Goal: Task Accomplishment & Management: Manage account settings

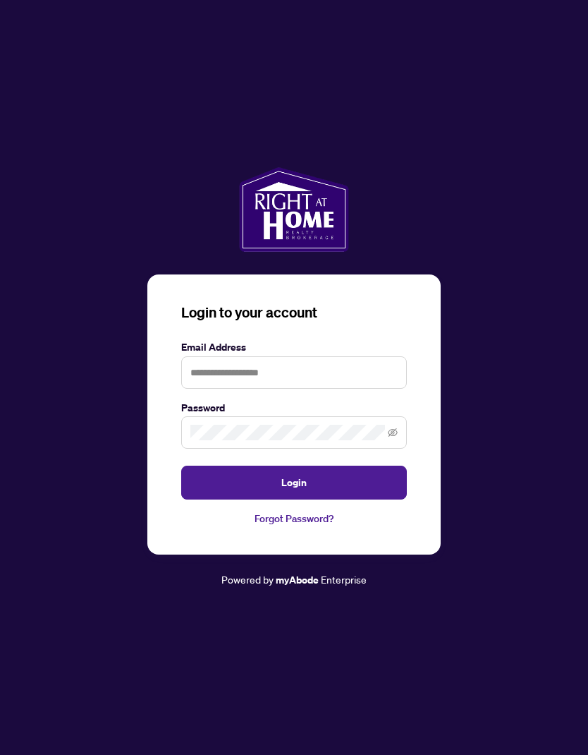
click at [352, 389] on input "text" at bounding box center [294, 372] width 226 height 32
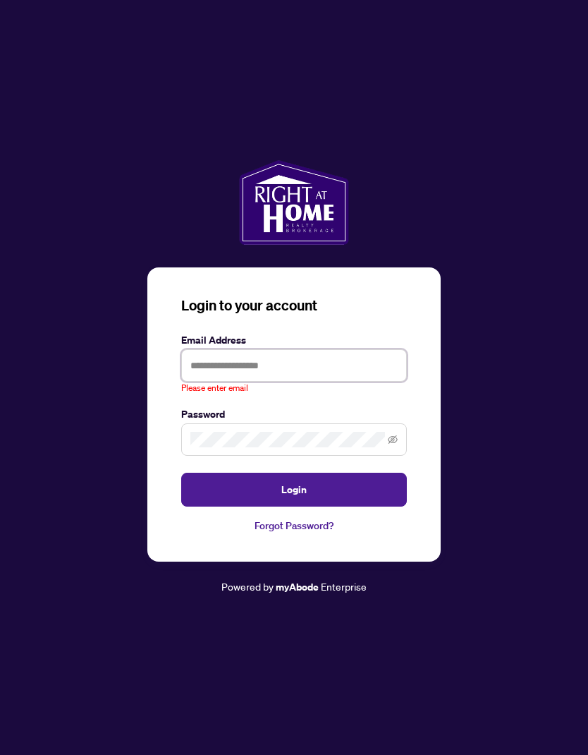
type input "**********"
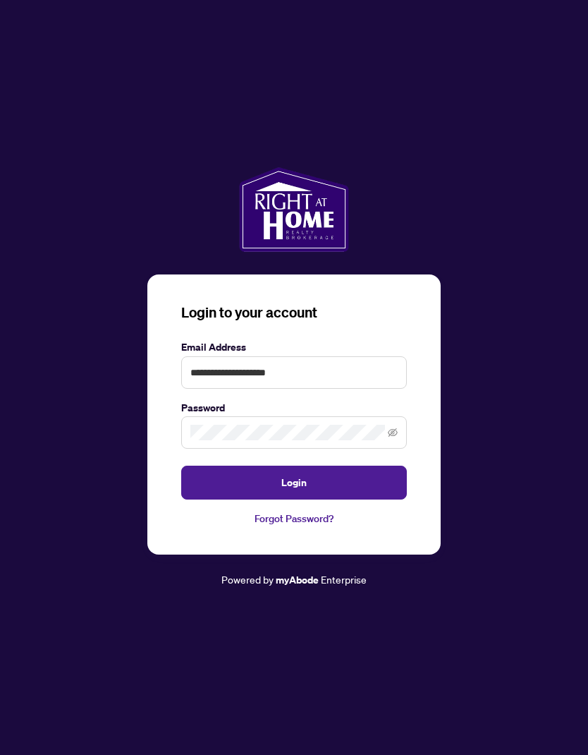
click at [351, 499] on button "Login" at bounding box center [294, 482] width 226 height 34
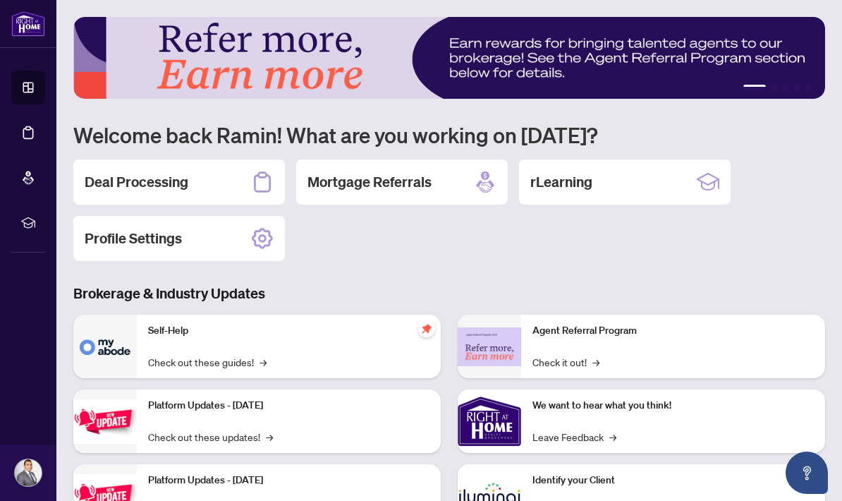
click at [217, 176] on div "Deal Processing" at bounding box center [179, 181] width 212 height 45
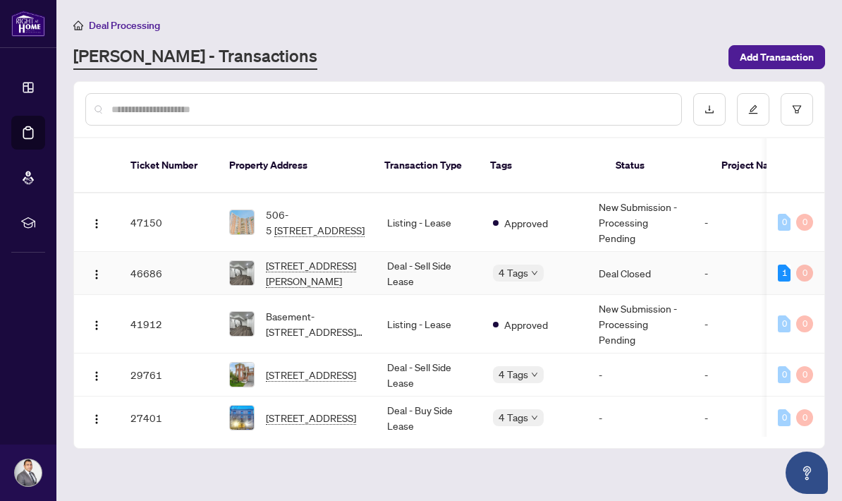
click at [92, 269] on img "button" at bounding box center [96, 274] width 11 height 11
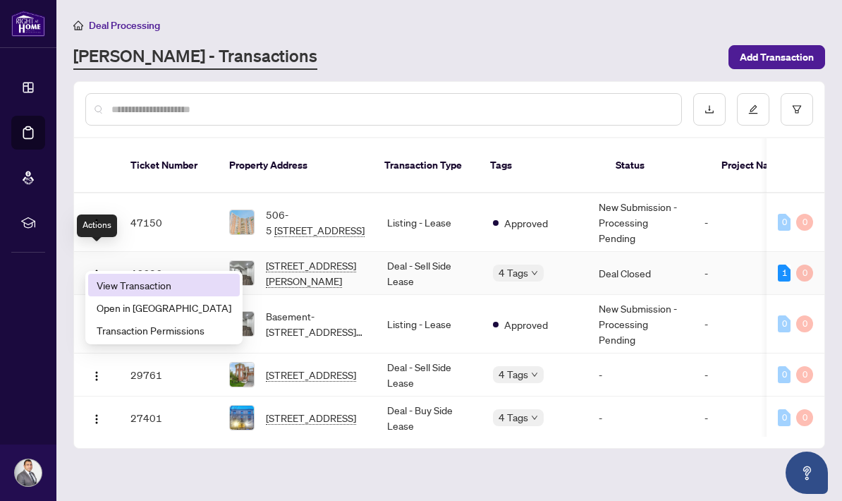
click at [164, 285] on span "View Transaction" at bounding box center [164, 285] width 135 height 16
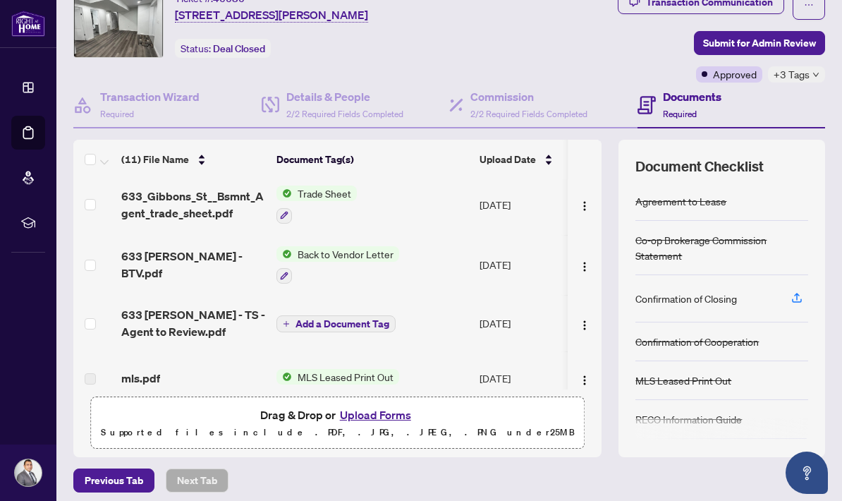
scroll to position [122, 0]
click at [583, 268] on img "button" at bounding box center [584, 266] width 11 height 11
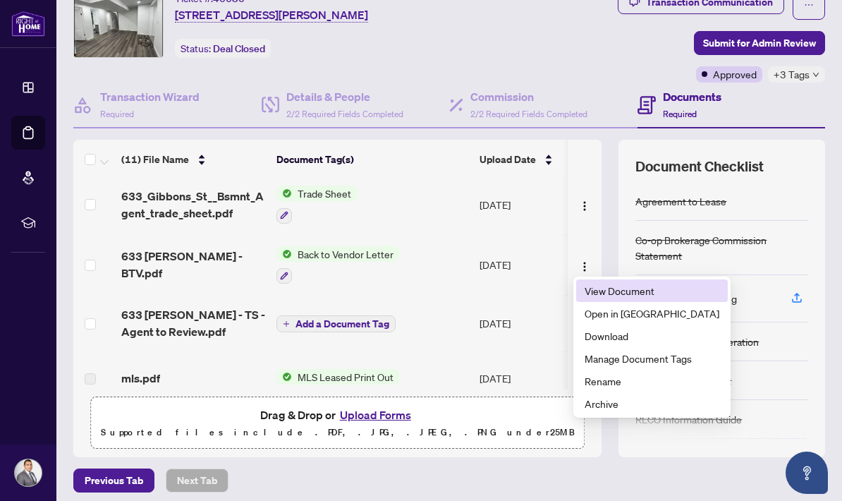
click at [611, 291] on span "View Document" at bounding box center [652, 291] width 135 height 16
